Goal: Task Accomplishment & Management: Use online tool/utility

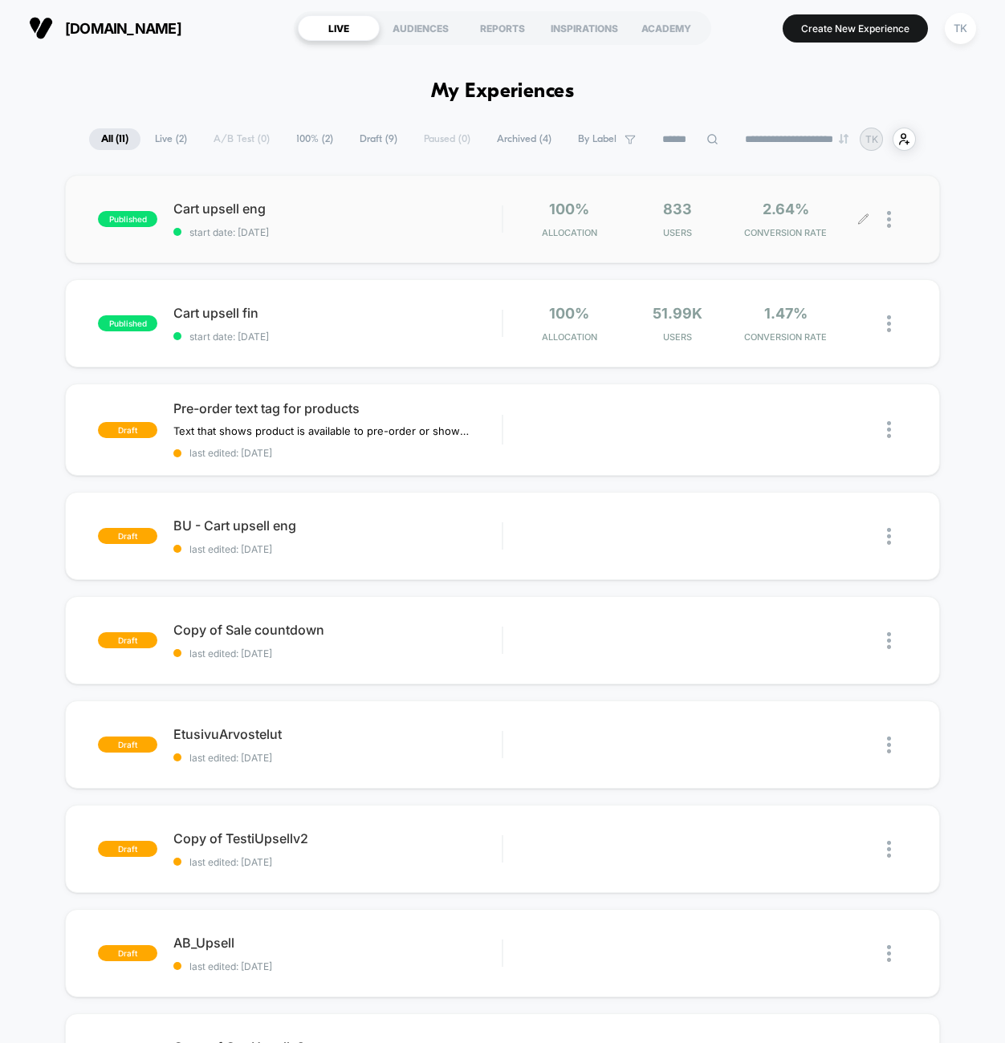
click at [870, 214] on div at bounding box center [884, 220] width 43 height 38
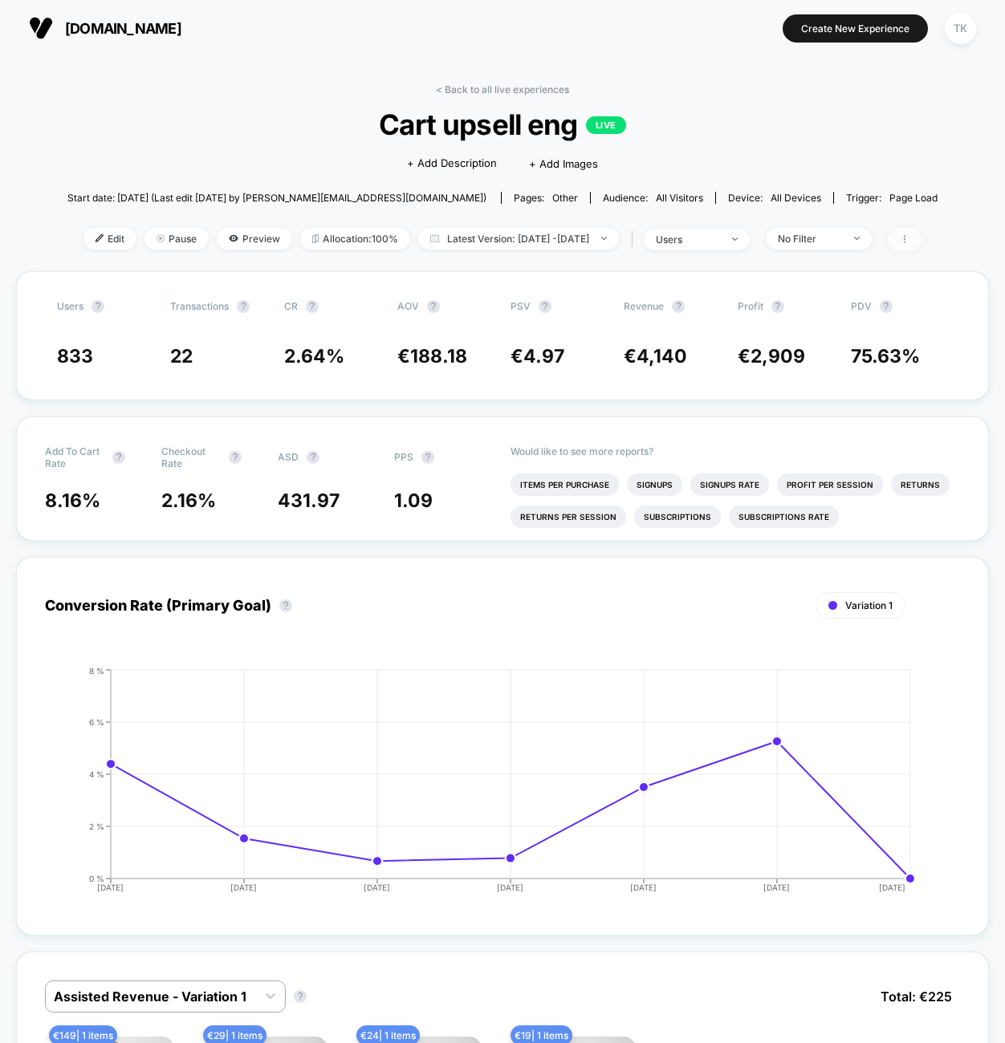
click at [909, 238] on icon at bounding box center [905, 239] width 10 height 10
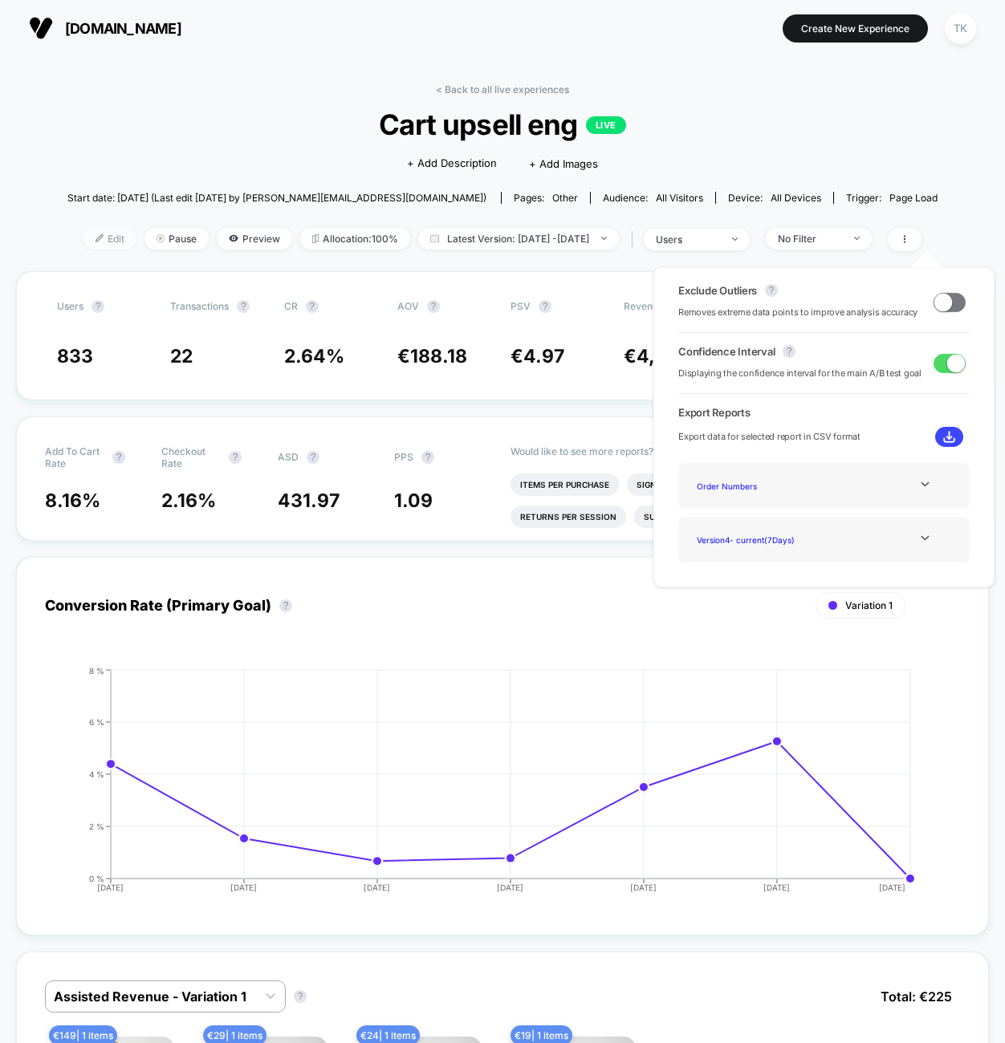
click at [83, 234] on span "Edit" at bounding box center [109, 239] width 53 height 22
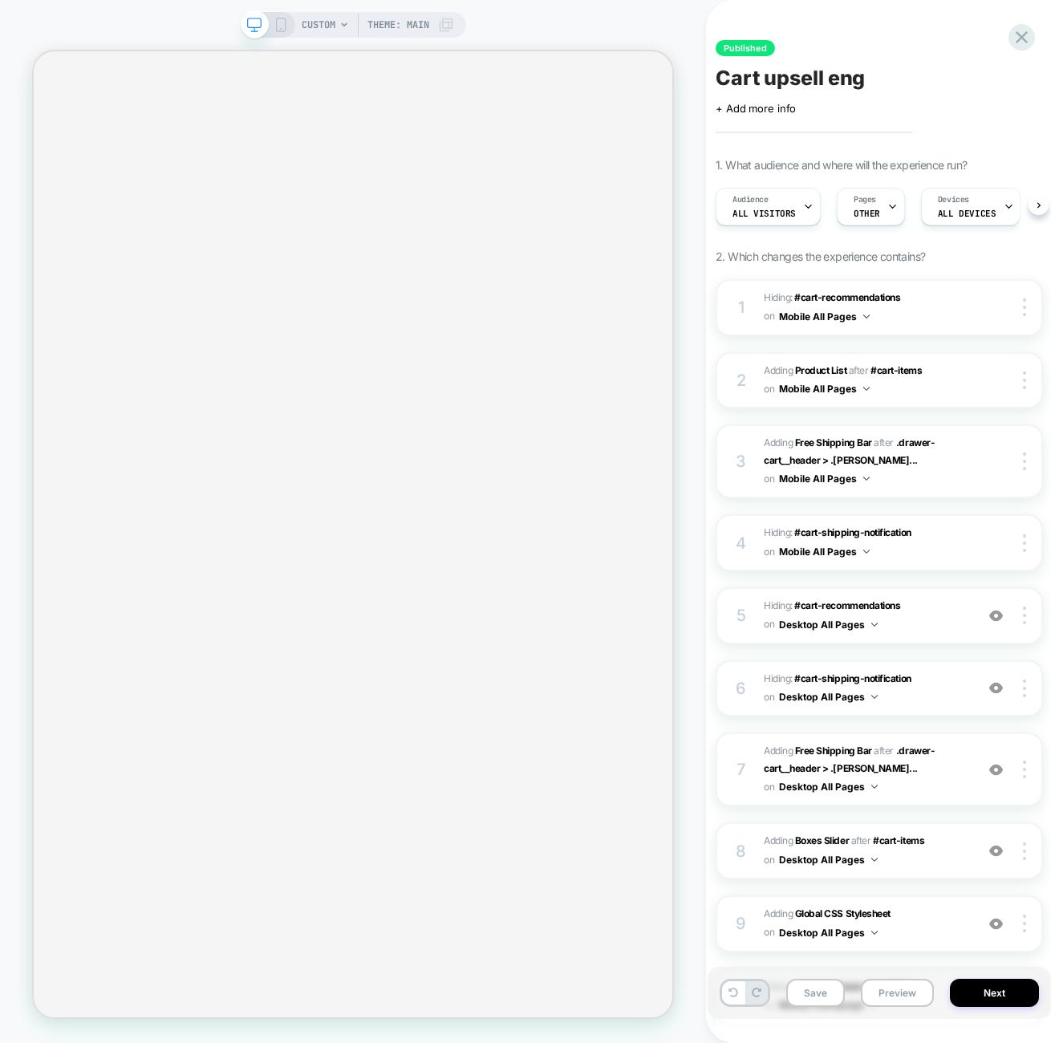
scroll to position [0, 1]
